Goal: Find specific page/section: Find specific page/section

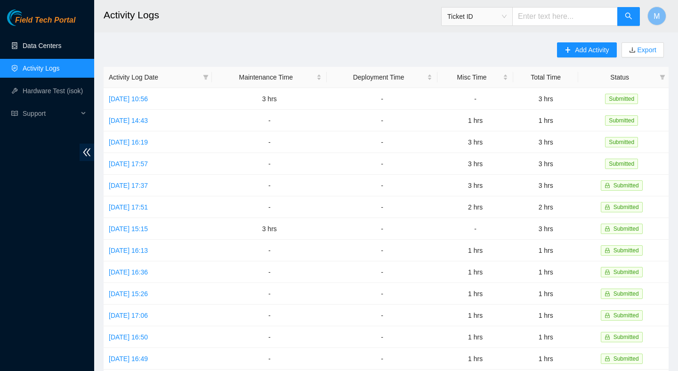
click at [47, 42] on link "Data Centers" at bounding box center [42, 46] width 39 height 8
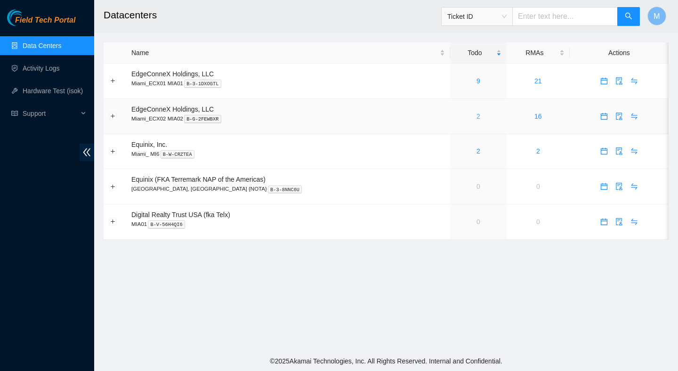
click at [477, 114] on link "2" at bounding box center [479, 117] width 4 height 8
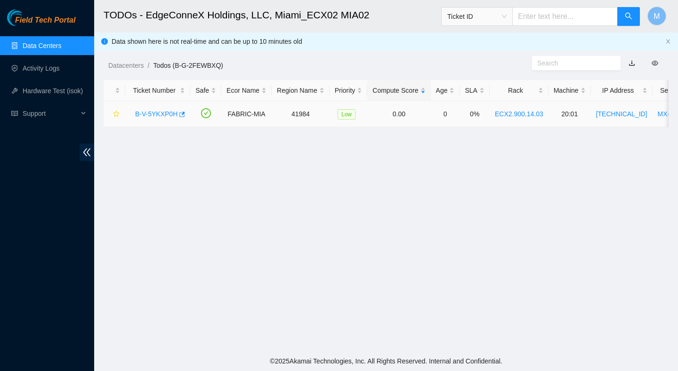
click at [164, 116] on link "B-V-5YKXP0H" at bounding box center [156, 114] width 42 height 8
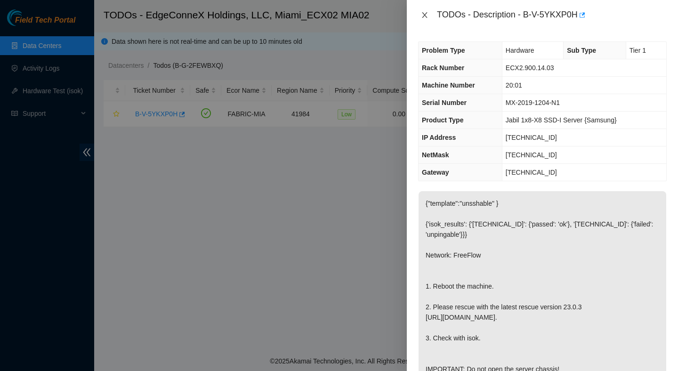
click at [426, 17] on icon "close" at bounding box center [425, 15] width 8 height 8
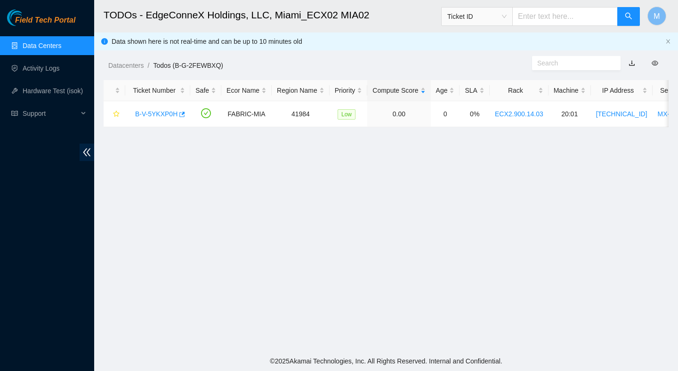
click at [61, 42] on link "Data Centers" at bounding box center [42, 46] width 39 height 8
